Goal: Navigation & Orientation: Find specific page/section

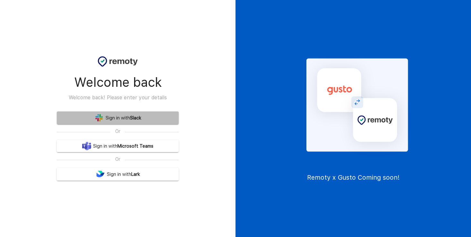
click at [119, 118] on link "Sign in with Slack" at bounding box center [118, 118] width 122 height 13
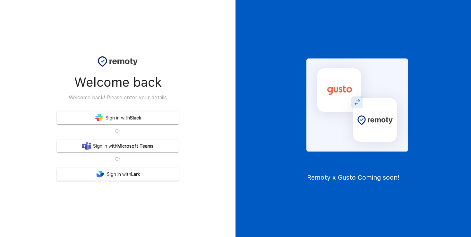
click at [154, 123] on link "Sign in with Slack" at bounding box center [118, 118] width 122 height 13
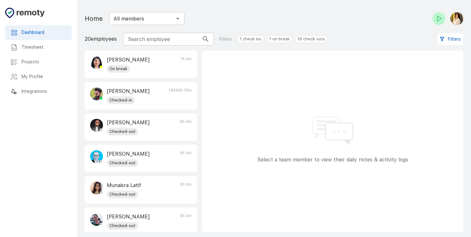
click at [29, 62] on h6 "Projects" at bounding box center [43, 62] width 45 height 7
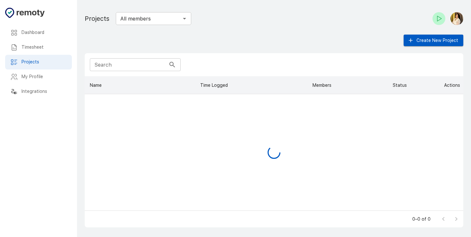
scroll to position [134, 378]
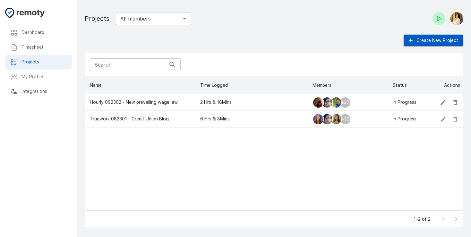
click at [46, 65] on h6 "Projects" at bounding box center [43, 62] width 45 height 7
click at [346, 104] on div "+37" at bounding box center [345, 103] width 12 height 12
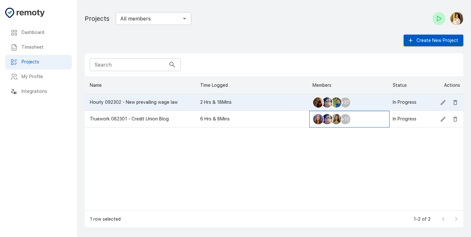
click at [345, 121] on div "+10" at bounding box center [345, 120] width 12 height 12
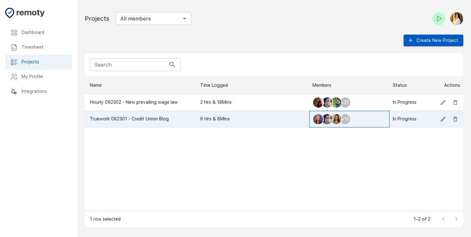
click at [345, 120] on div "+10" at bounding box center [345, 120] width 12 height 12
click at [439, 43] on button "Create New Project" at bounding box center [433, 41] width 60 height 12
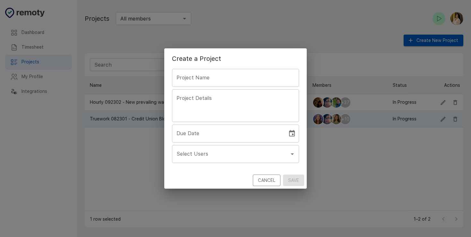
click at [265, 161] on div "Select Users" at bounding box center [235, 154] width 127 height 18
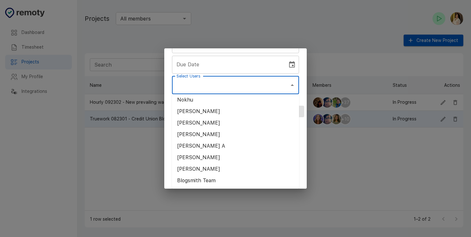
scroll to position [0, 0]
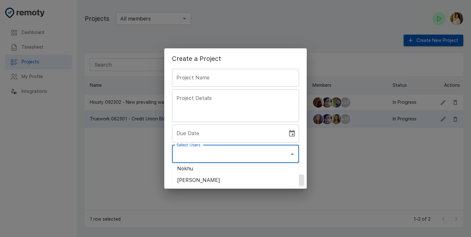
click at [344, 168] on div "Create a Project Project Name Project Name Project Details x Project Details Du…" at bounding box center [235, 118] width 471 height 237
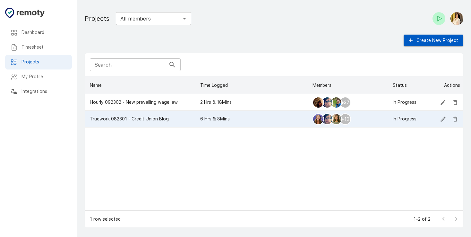
click at [36, 48] on h6 "Timesheet" at bounding box center [43, 47] width 45 height 7
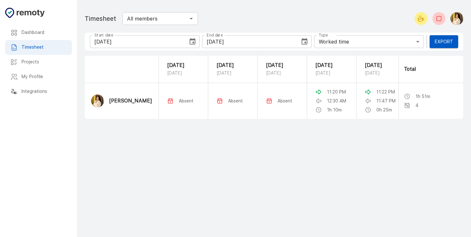
click at [149, 20] on input "All members" at bounding box center [154, 18] width 61 height 9
click at [257, 200] on main "Dashboard Timesheet Projects My Profile Integrations Timesheet All members ​ St…" at bounding box center [274, 118] width 394 height 237
click at [31, 31] on h6 "Dashboard" at bounding box center [43, 32] width 45 height 7
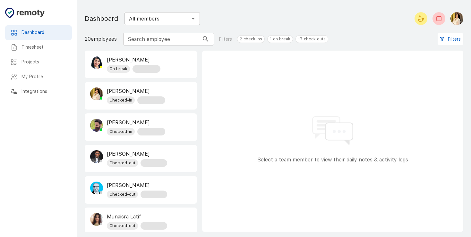
click at [155, 62] on p "Pauline Marie Enrile" at bounding box center [134, 60] width 54 height 8
